Goal: Check status: Check status

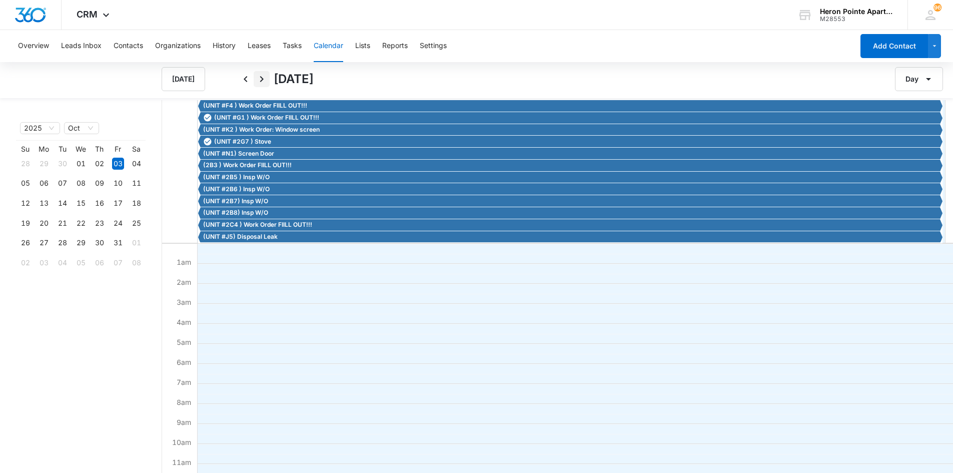
click at [262, 78] on icon "Next" at bounding box center [262, 79] width 4 height 6
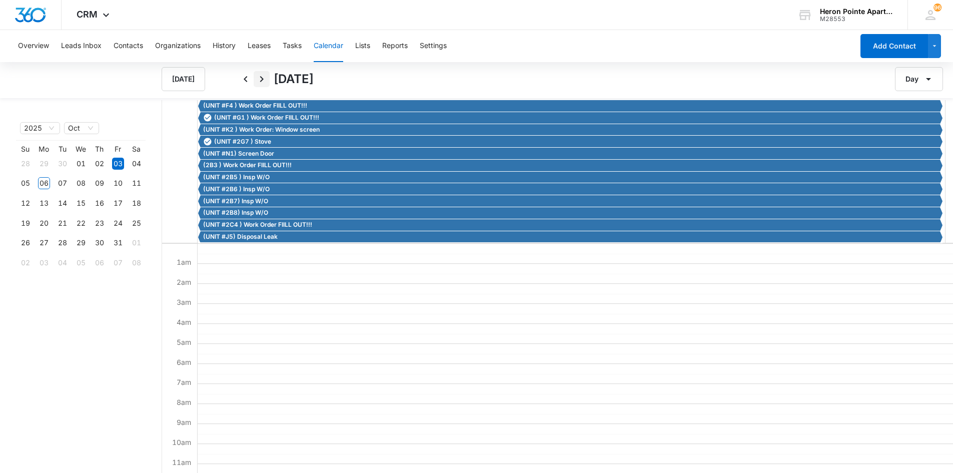
click at [262, 78] on icon "Next" at bounding box center [262, 79] width 4 height 6
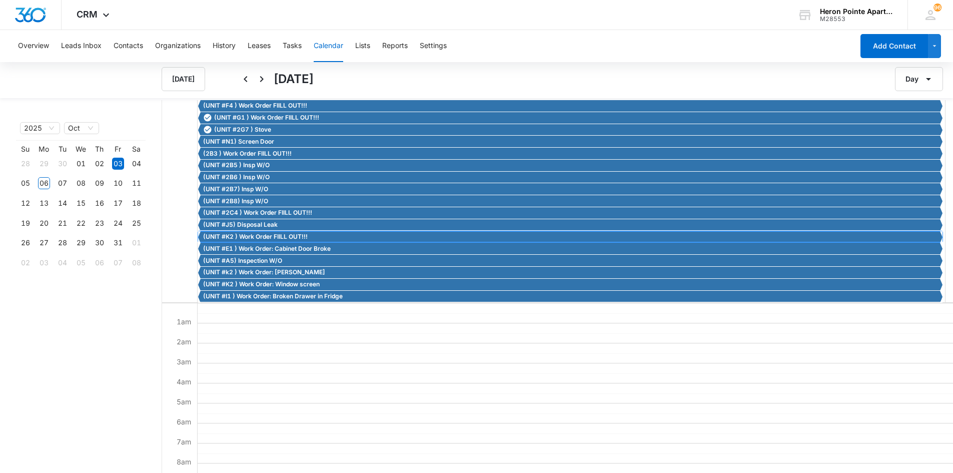
click at [293, 235] on span "(UNIT #K2 ) Work Order FIILL OUT!!!" at bounding box center [255, 236] width 105 height 9
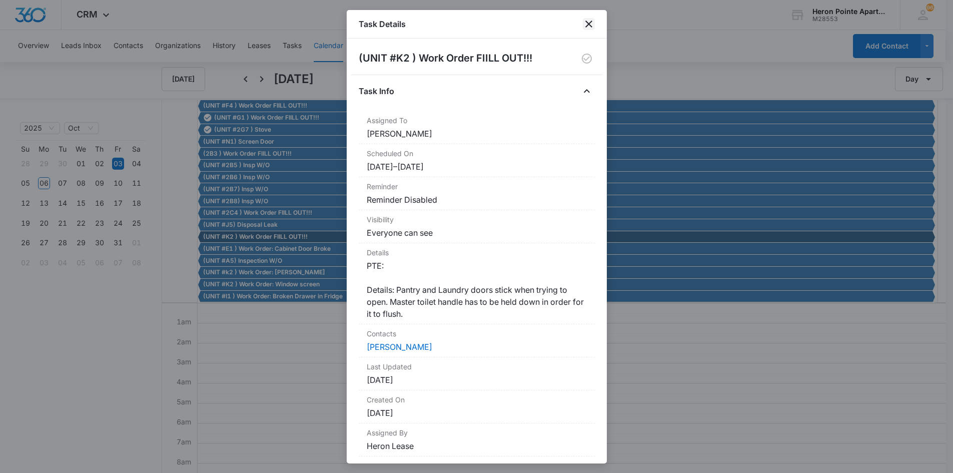
click at [592, 27] on icon "close" at bounding box center [589, 24] width 12 height 12
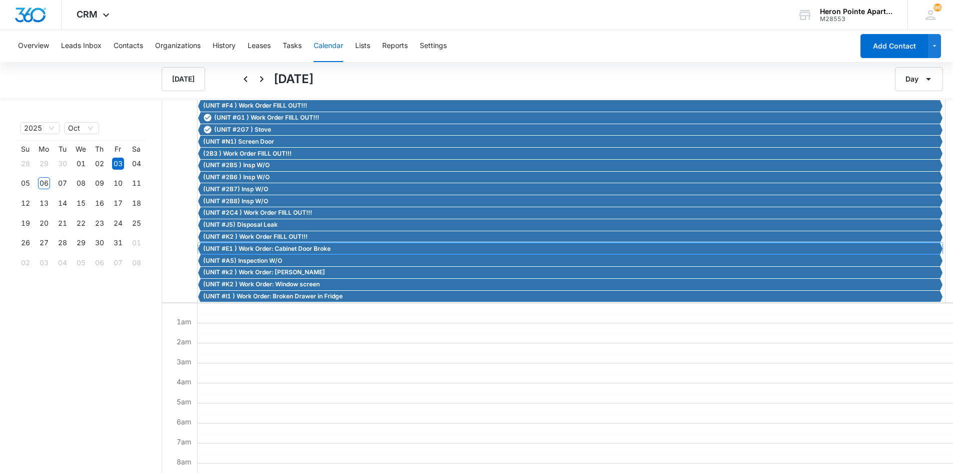
click at [249, 247] on span "(UNIT #E1 ) Work Order: Cabinet Door Broke" at bounding box center [267, 248] width 128 height 9
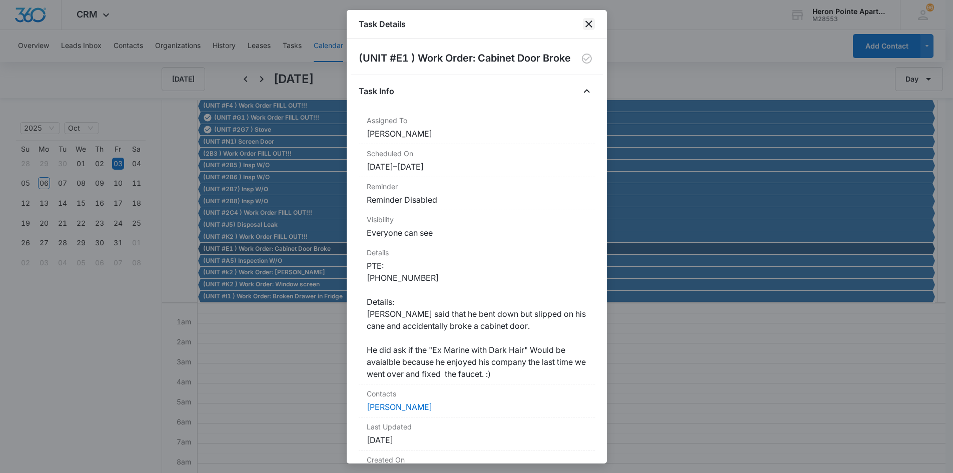
click at [590, 24] on icon "close" at bounding box center [589, 24] width 12 height 12
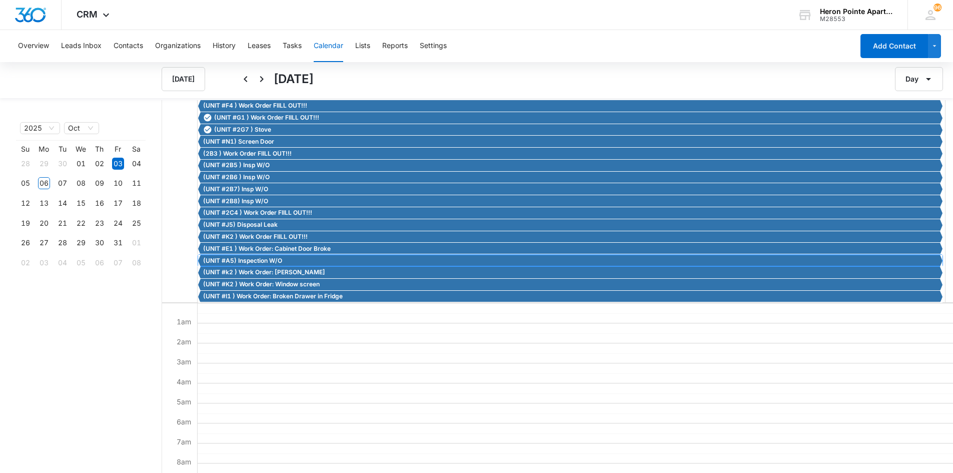
click at [257, 262] on span "(UNIT #A5) Inspection W/O" at bounding box center [242, 260] width 79 height 9
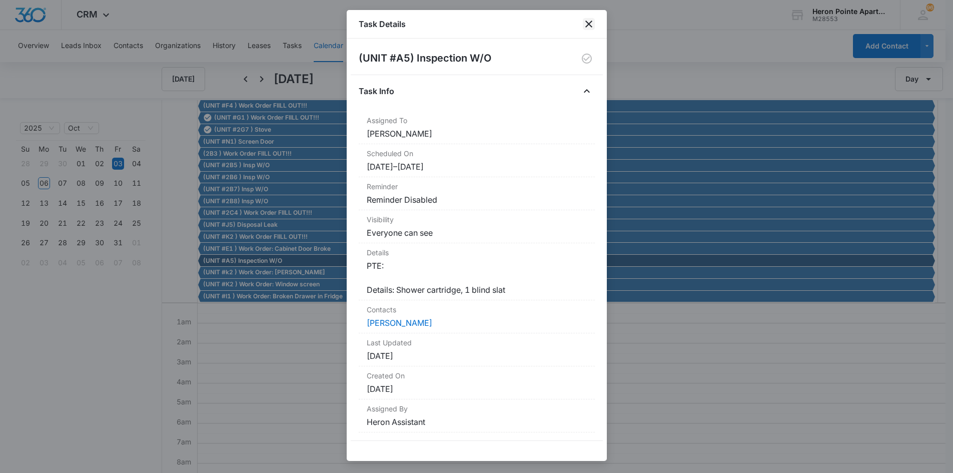
click at [587, 26] on icon "close" at bounding box center [588, 24] width 7 height 7
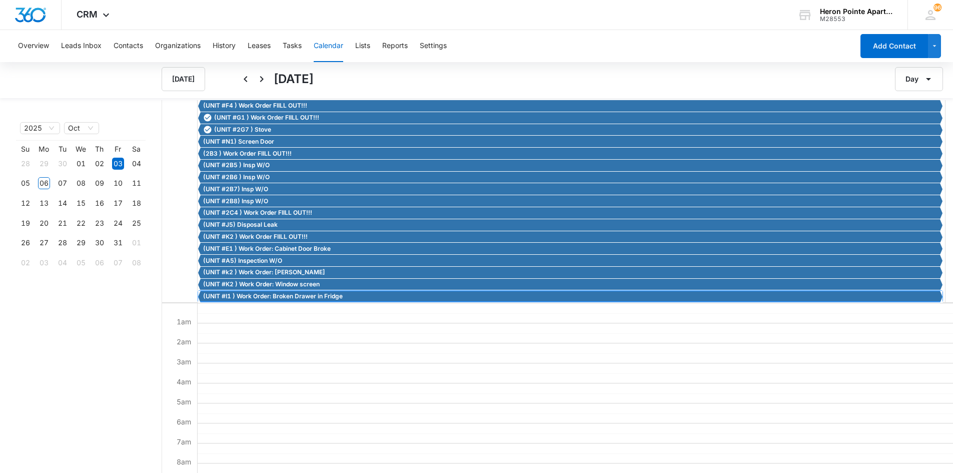
click at [290, 298] on span "(UNIT #I1 ) Work Order: Broken Drawer in Fridge" at bounding box center [273, 296] width 140 height 9
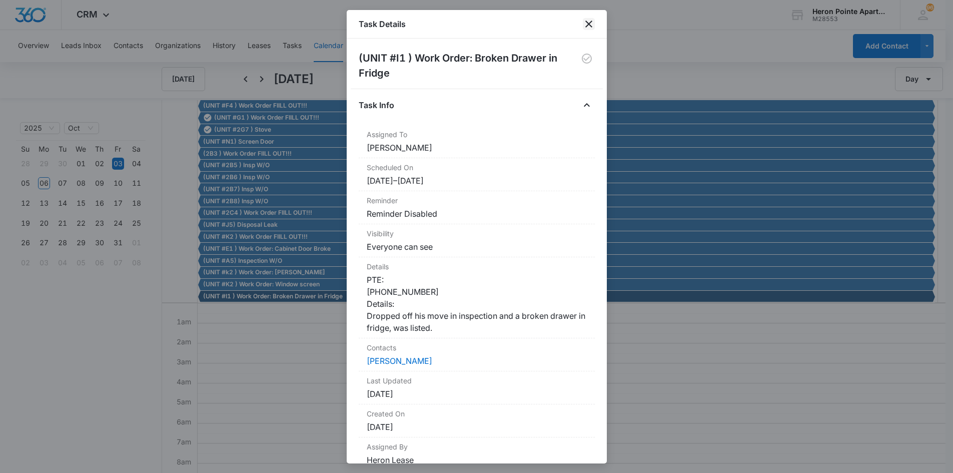
click at [590, 24] on icon "close" at bounding box center [589, 24] width 12 height 12
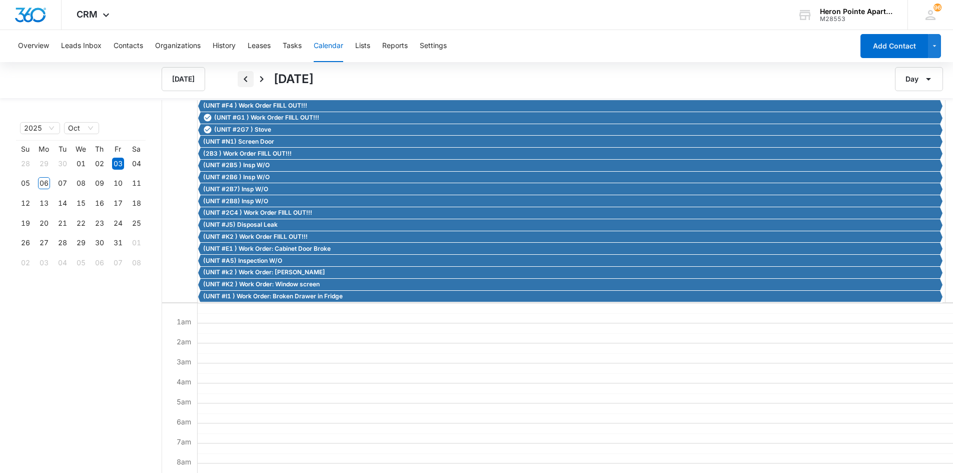
click at [249, 82] on icon "Back" at bounding box center [246, 79] width 12 height 12
click at [248, 83] on icon "Back" at bounding box center [246, 79] width 12 height 12
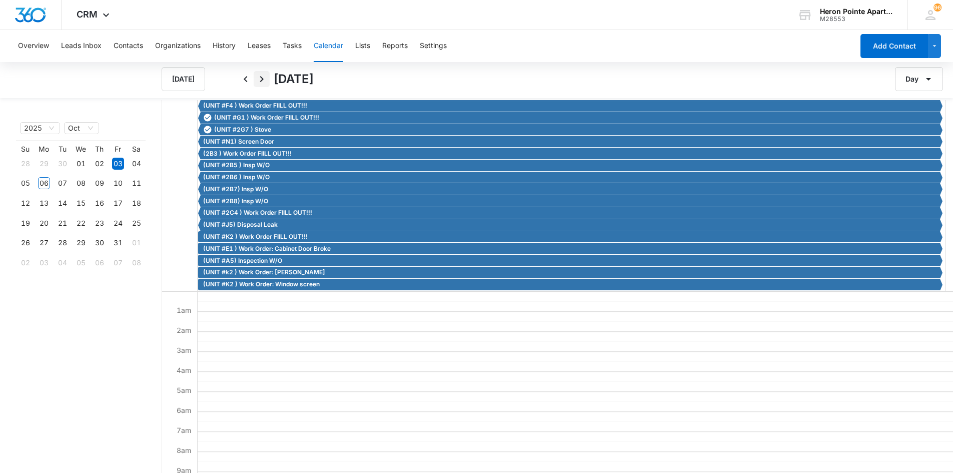
click at [263, 82] on icon "Next" at bounding box center [262, 79] width 12 height 12
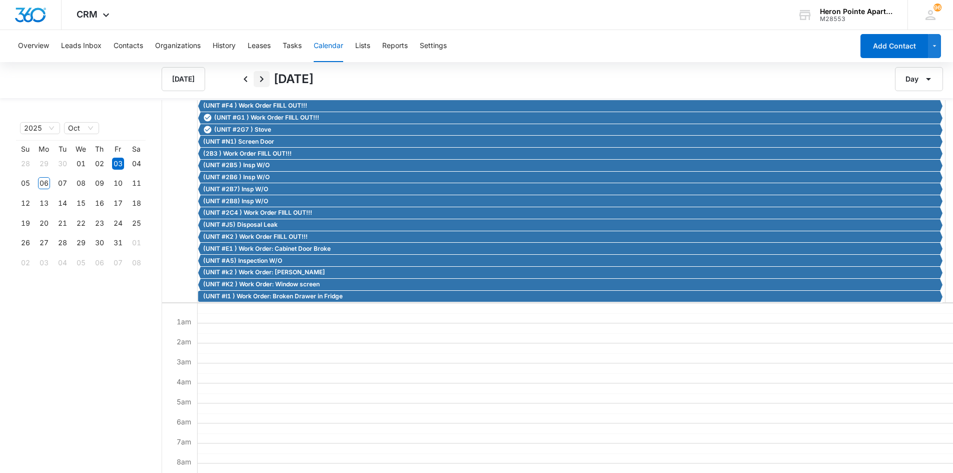
click at [263, 82] on icon "Next" at bounding box center [262, 79] width 12 height 12
